Goal: Task Accomplishment & Management: Manage account settings

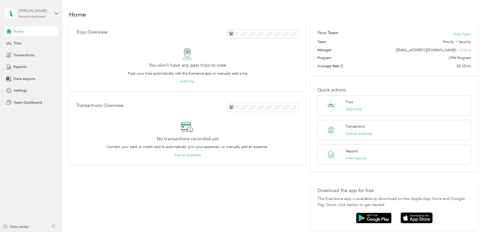
click at [50, 9] on div "[PERSON_NAME]" at bounding box center [35, 10] width 32 height 5
click at [34, 42] on div "Team dashboard" at bounding box center [22, 41] width 27 height 5
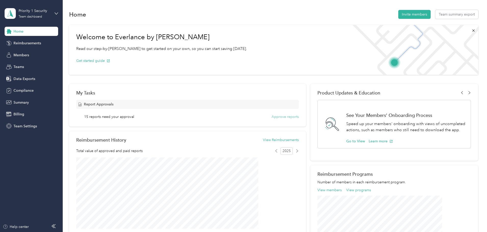
click at [283, 115] on button "Approve reports" at bounding box center [284, 116] width 27 height 5
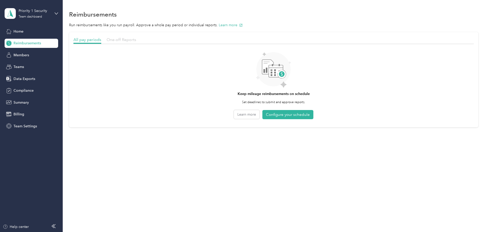
click at [136, 41] on span "One-off Reports" at bounding box center [122, 39] width 30 height 5
